Goal: Task Accomplishment & Management: Manage account settings

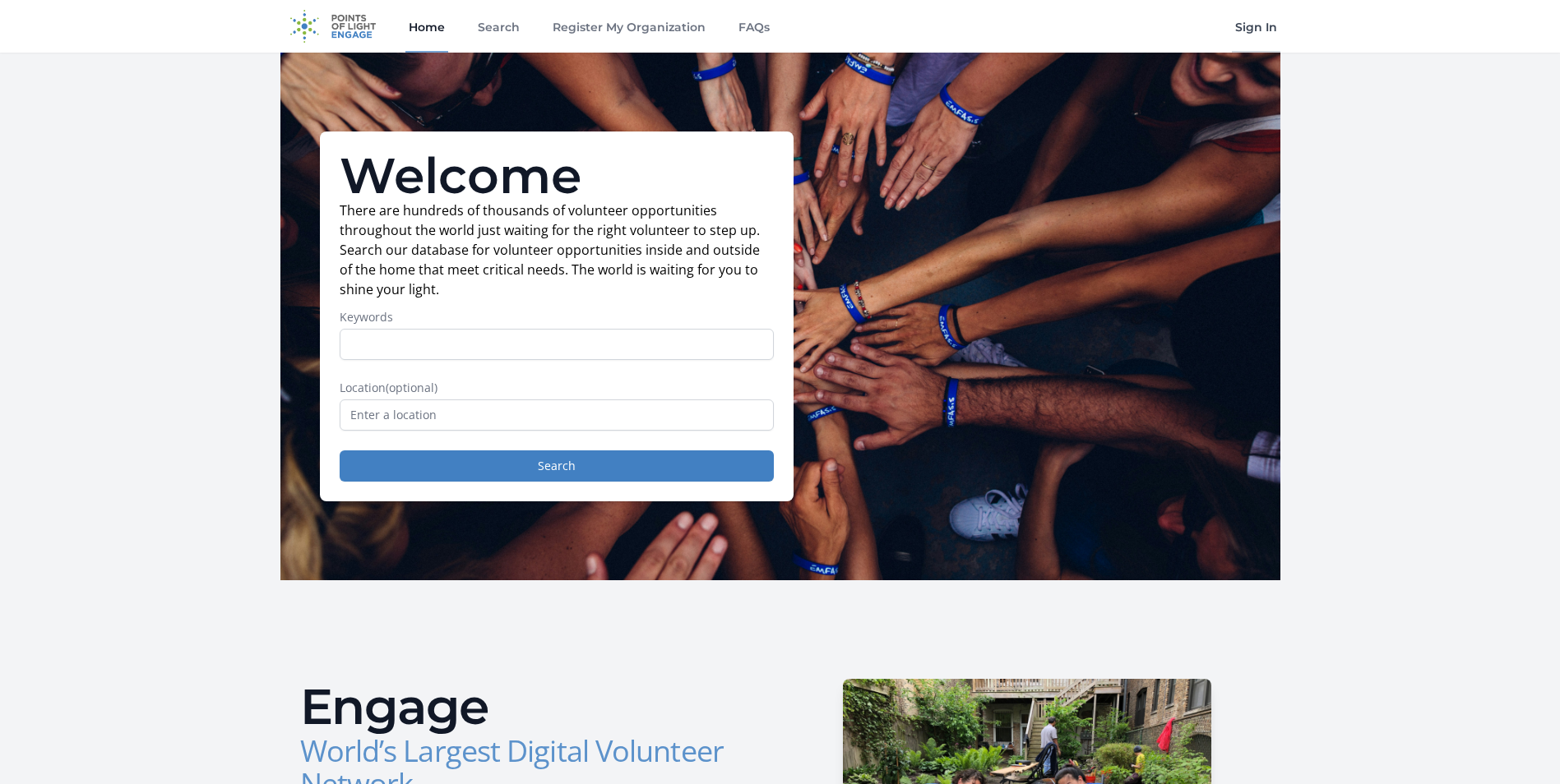
click at [627, 28] on link "Sign In" at bounding box center [1257, 26] width 48 height 53
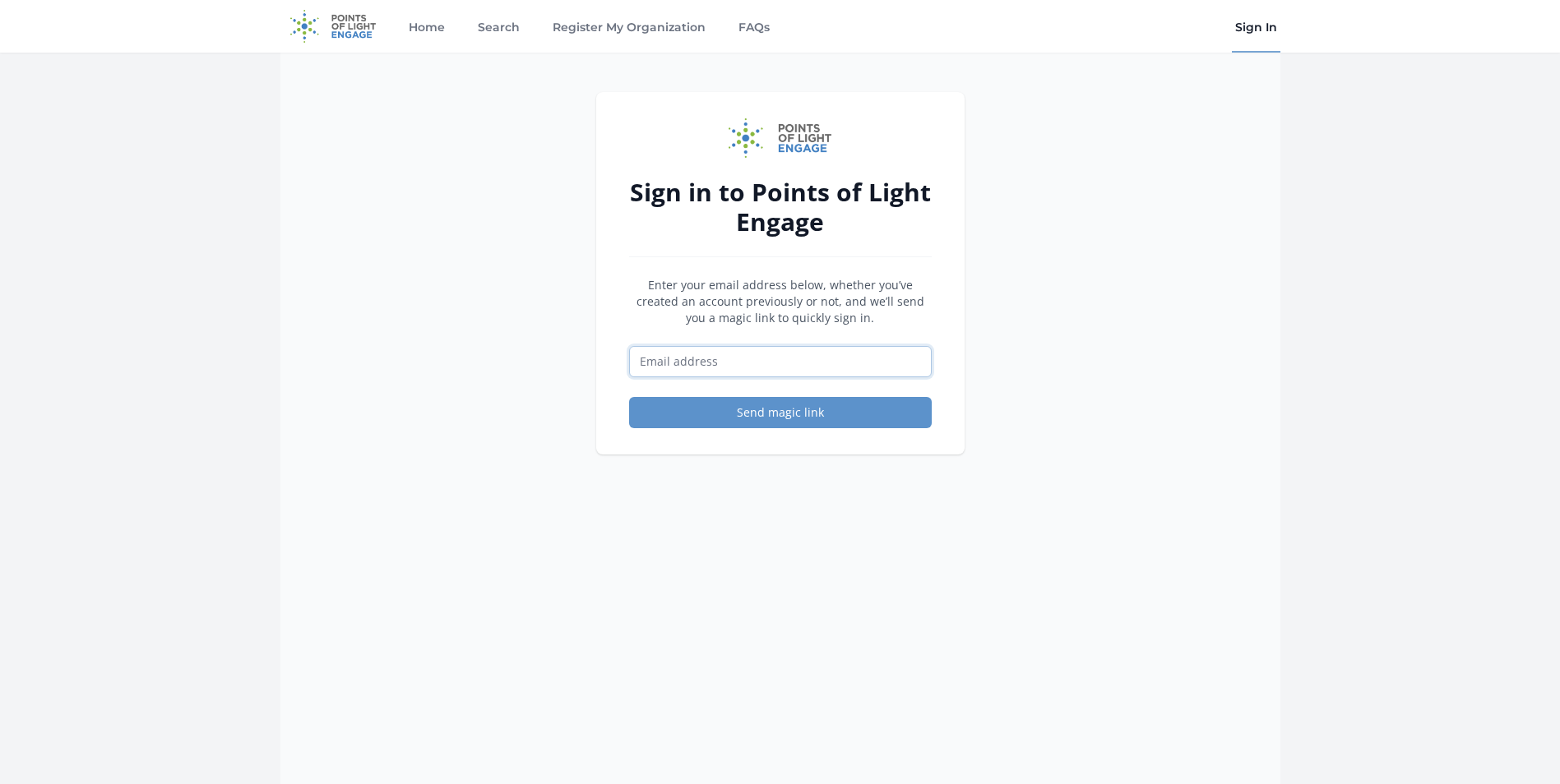
click at [692, 355] on input "Email address" at bounding box center [781, 361] width 303 height 31
type input "[EMAIL_ADDRESS][DOMAIN_NAME]"
click at [756, 420] on button "Send magic link" at bounding box center [781, 412] width 303 height 31
